Goal: Task Accomplishment & Management: Manage account settings

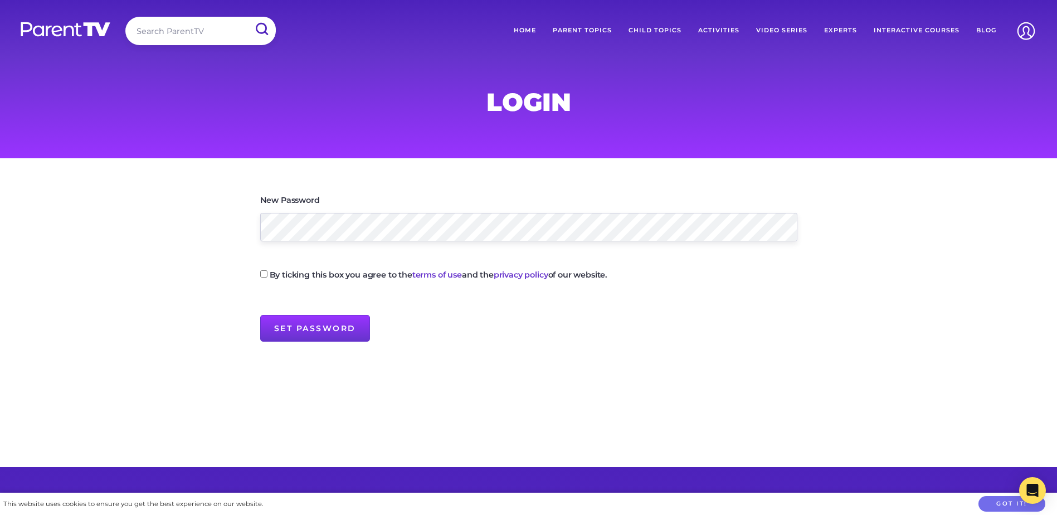
click at [263, 274] on input "By ticking this box you agree to the terms of use and the privacy policy of our…" at bounding box center [263, 273] width 7 height 7
checkbox input "true"
click at [307, 327] on input "Set Password" at bounding box center [315, 328] width 110 height 27
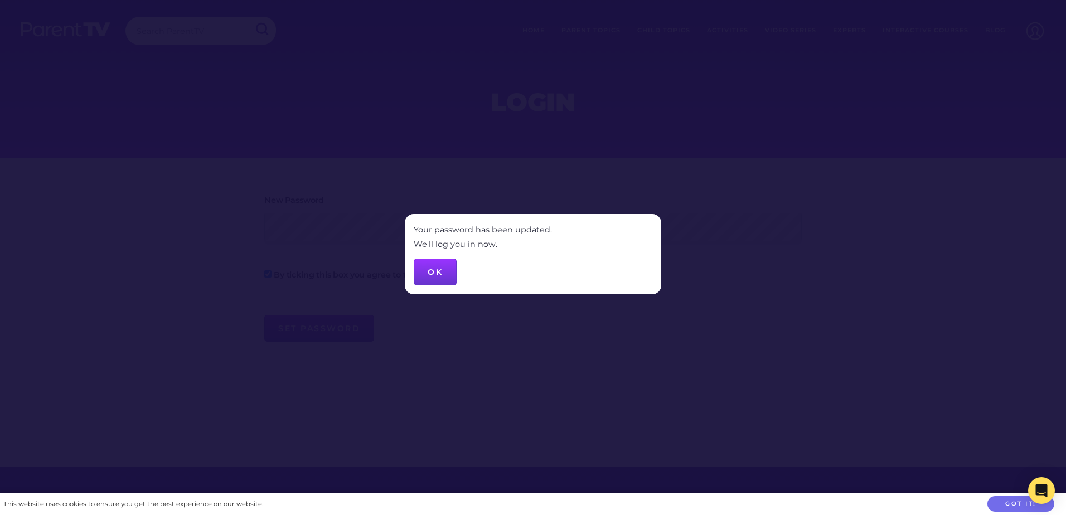
click at [435, 275] on button "OK" at bounding box center [435, 272] width 43 height 27
